Goal: Transaction & Acquisition: Purchase product/service

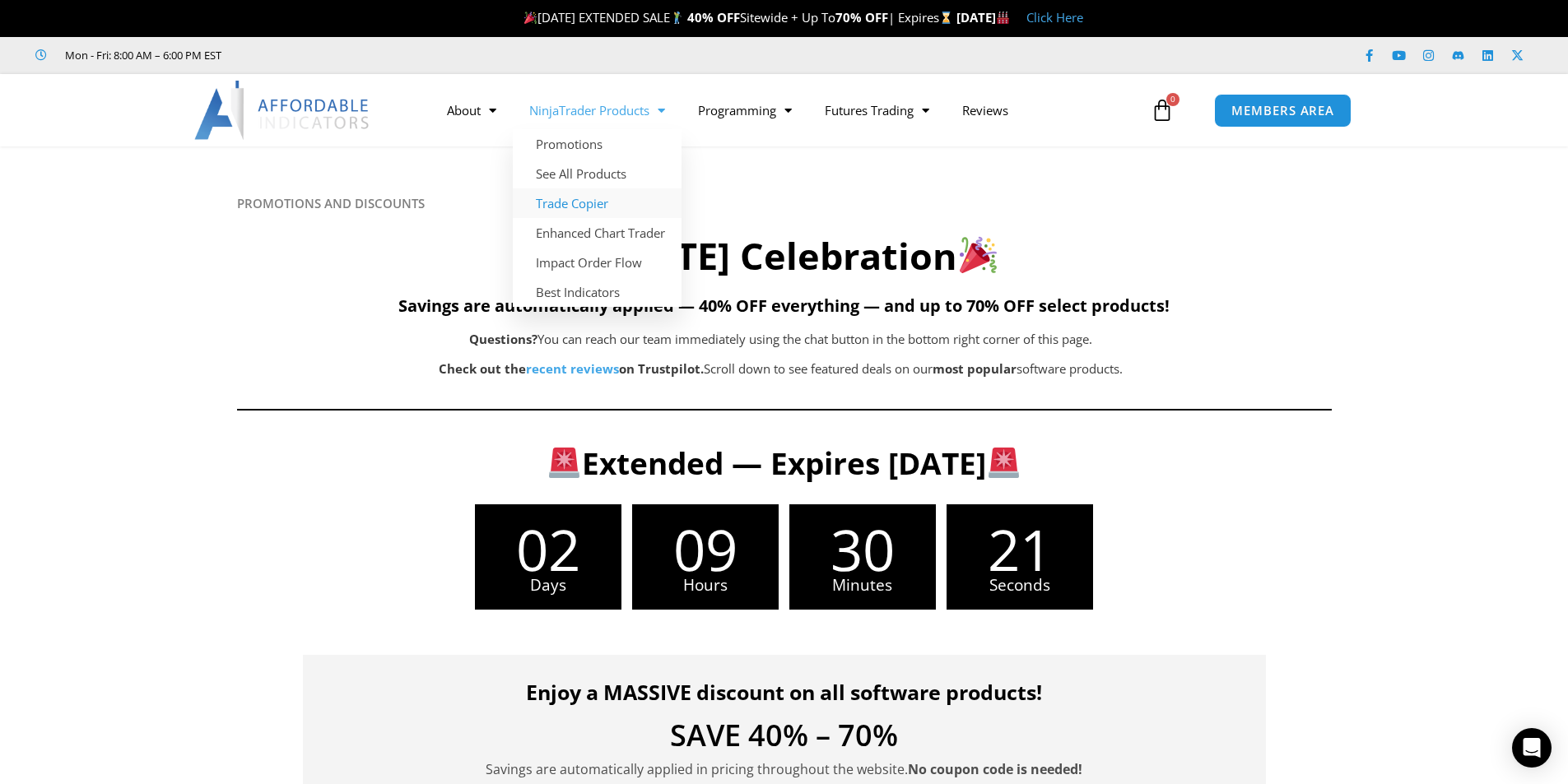
click at [588, 197] on link "Trade Copier" at bounding box center [598, 203] width 169 height 29
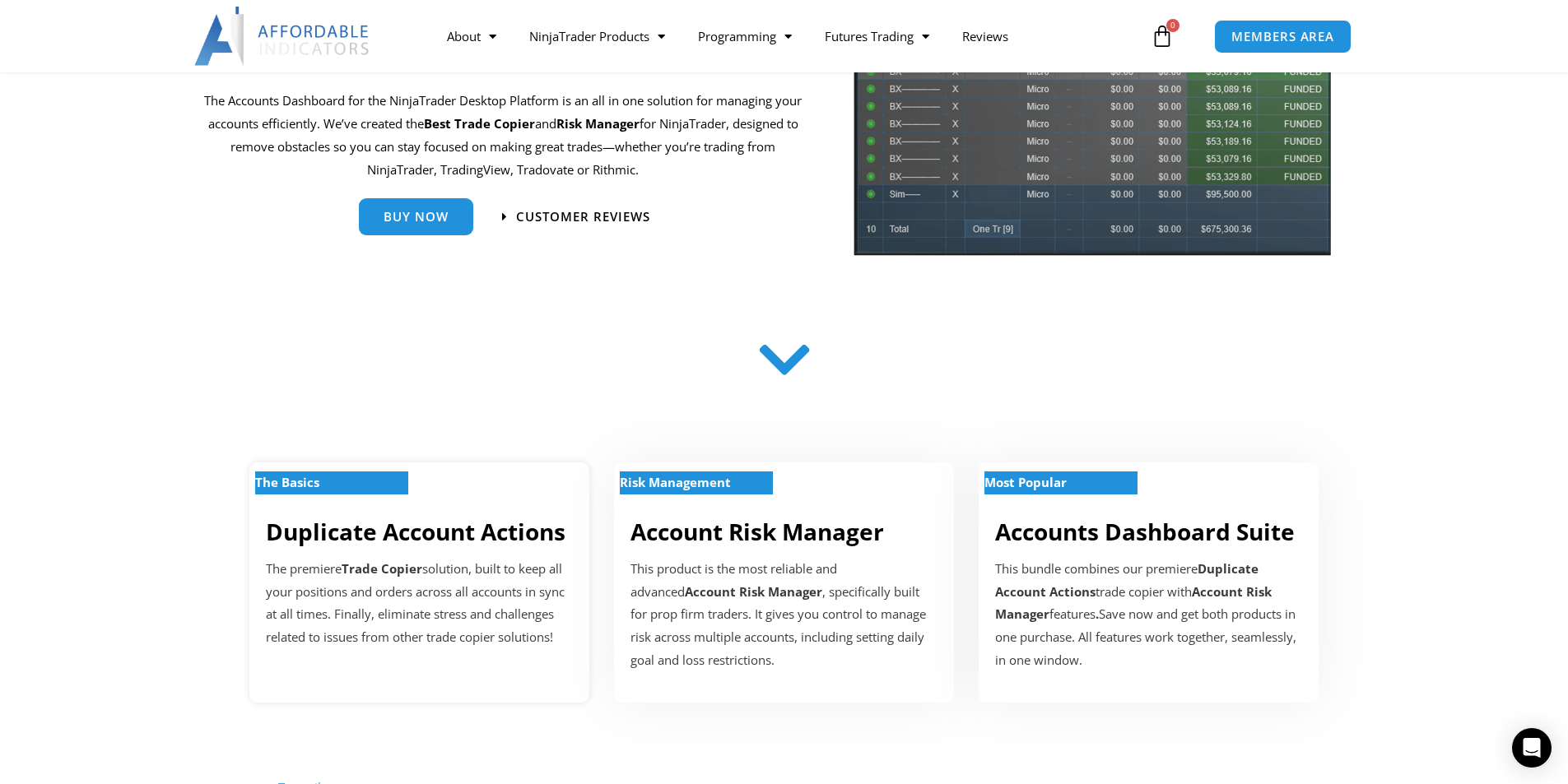
scroll to position [82, 0]
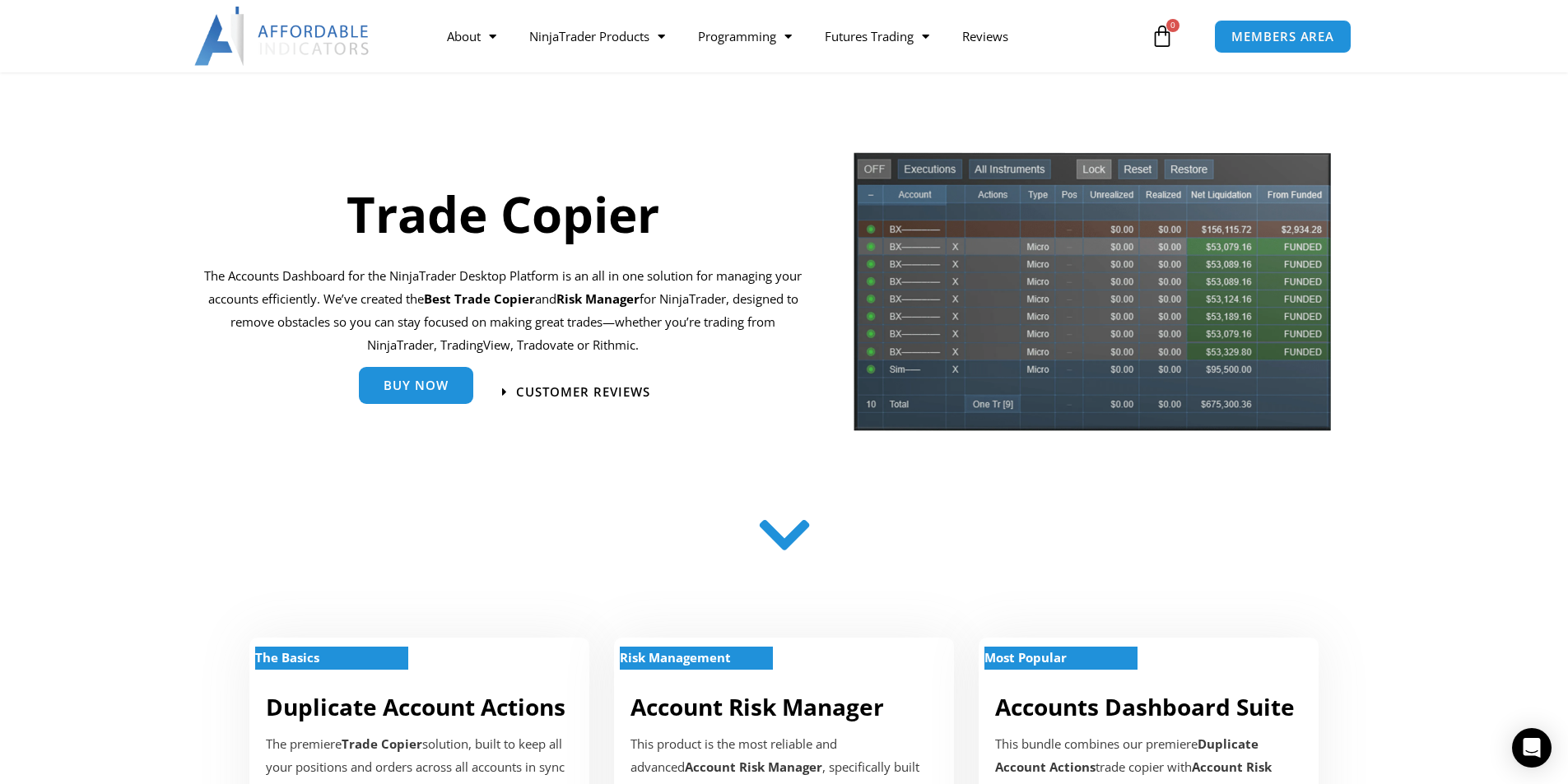
click at [437, 387] on span "Buy Now" at bounding box center [416, 386] width 65 height 13
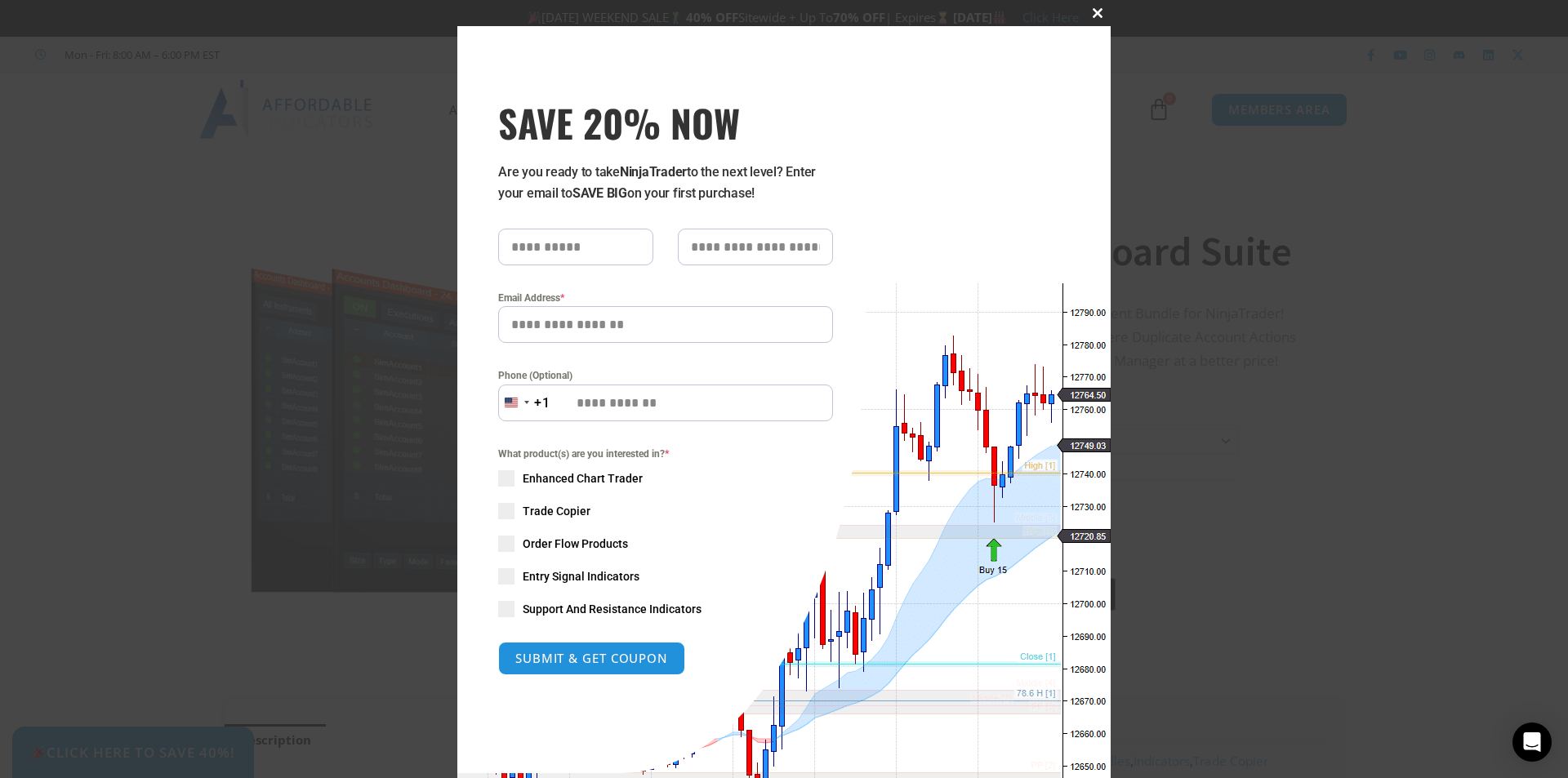
click at [1094, 9] on span at bounding box center [1097, 13] width 26 height 10
